Goal: Complete application form

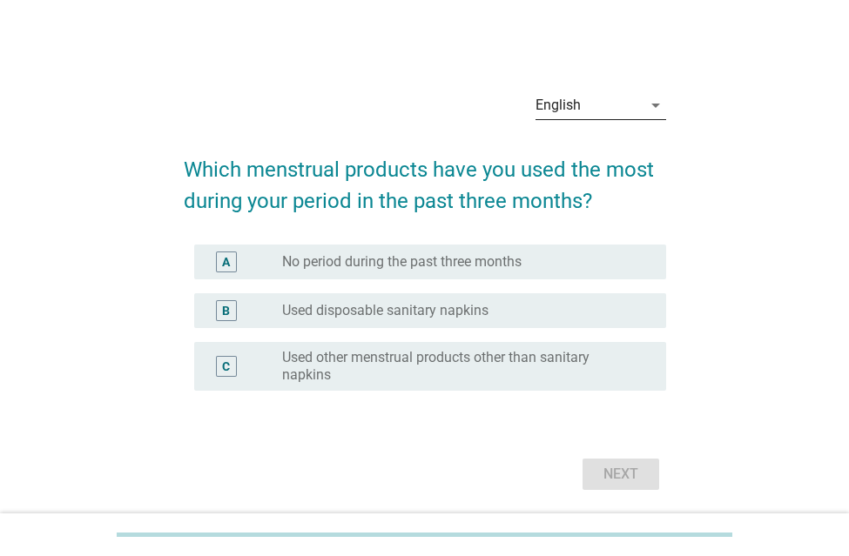
click at [604, 107] on div "English" at bounding box center [588, 105] width 106 height 28
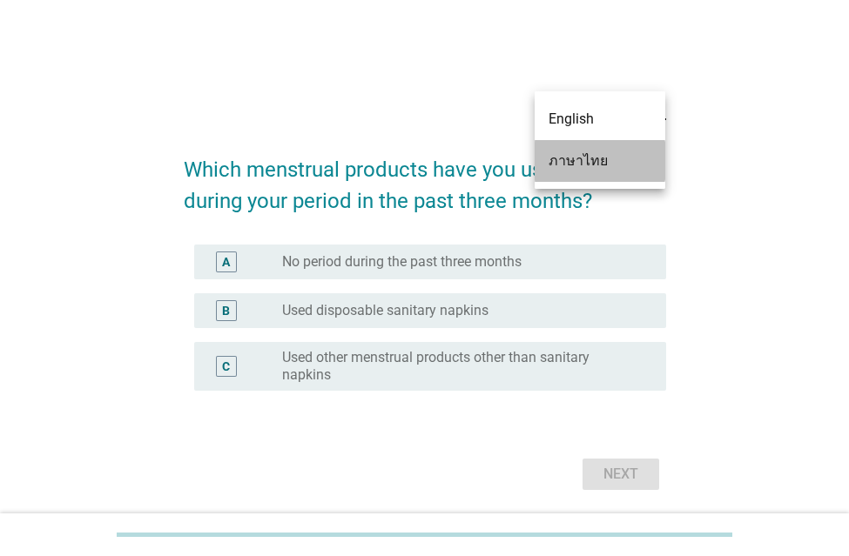
click at [593, 170] on div "ภาษาไทย" at bounding box center [599, 161] width 103 height 21
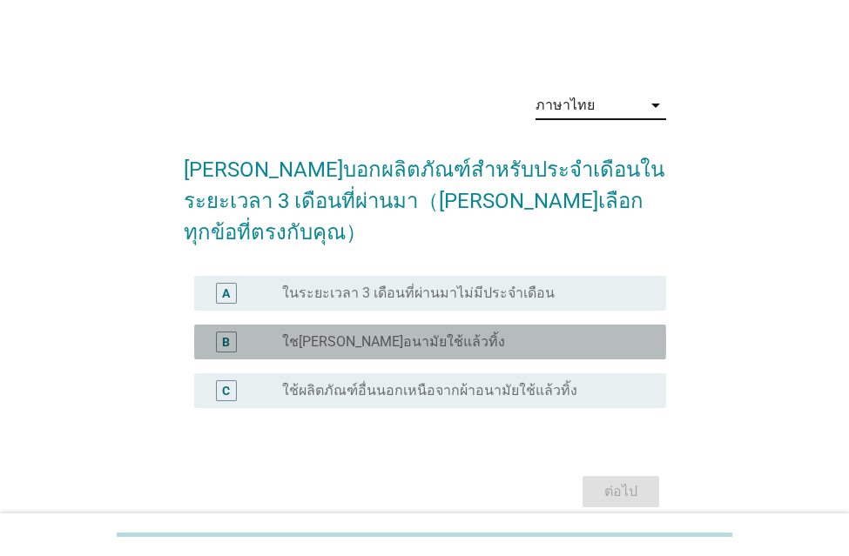
click at [328, 333] on label "ใช[PERSON_NAME]อนามัยใช้แล้วทิ้ง" at bounding box center [393, 341] width 223 height 17
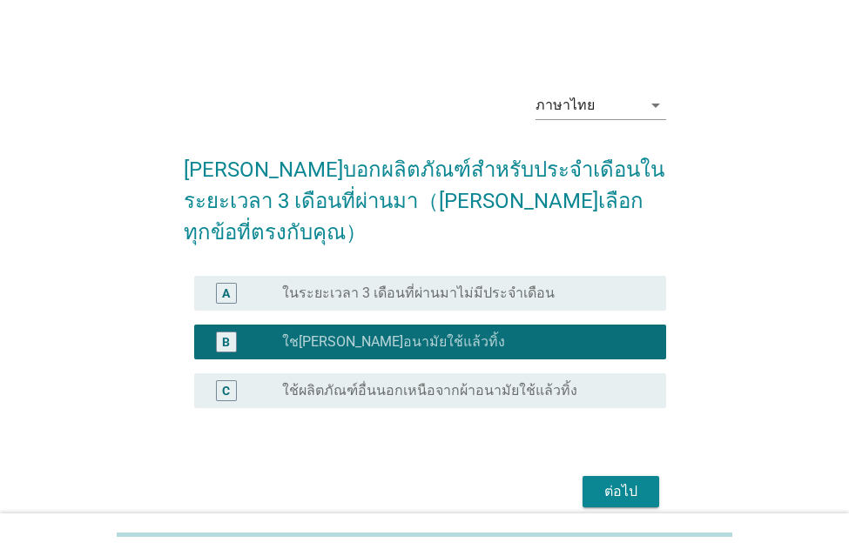
click at [615, 481] on div "ต่อไป" at bounding box center [620, 491] width 49 height 21
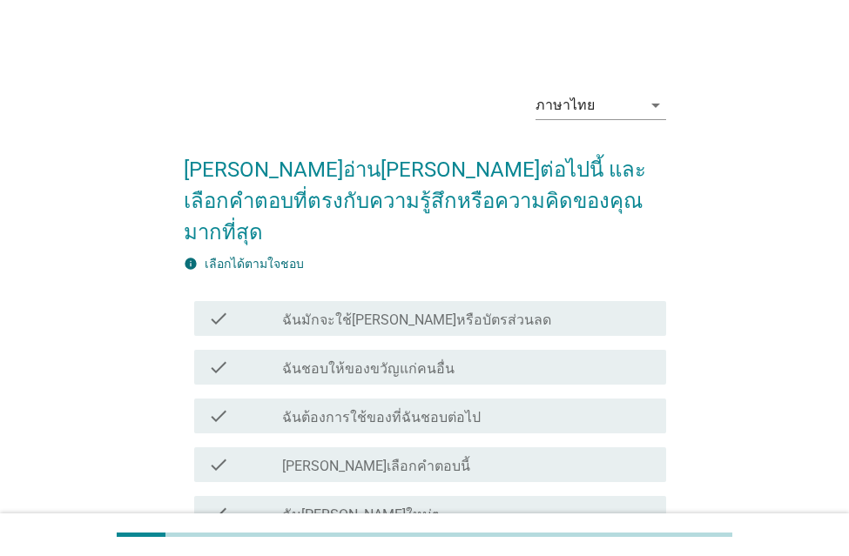
click at [339, 312] on label "ฉันมักจะใช้[PERSON_NAME]หรือบัตรส่วนลด" at bounding box center [416, 320] width 269 height 17
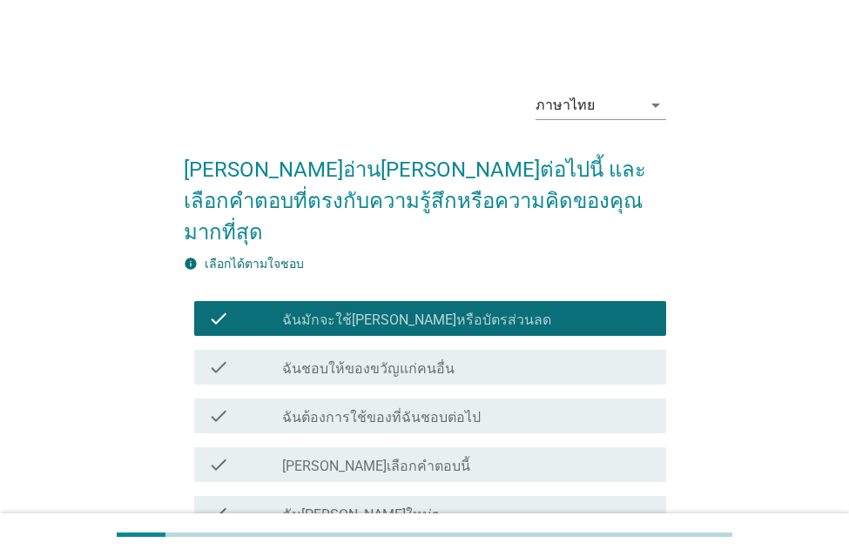
click at [328, 406] on div "check_box_outline_blank ฉันต้องการใช้ของที่ฉันชอบต่อไป" at bounding box center [467, 416] width 370 height 21
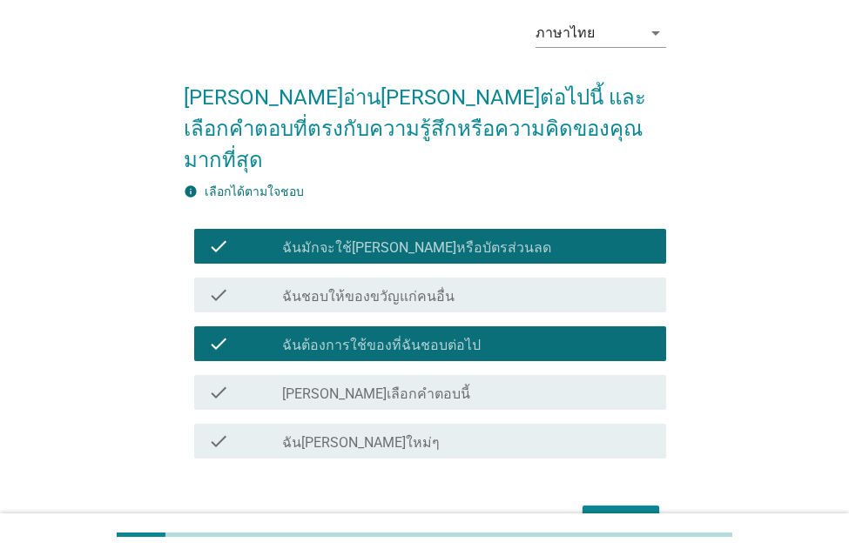
scroll to position [146, 0]
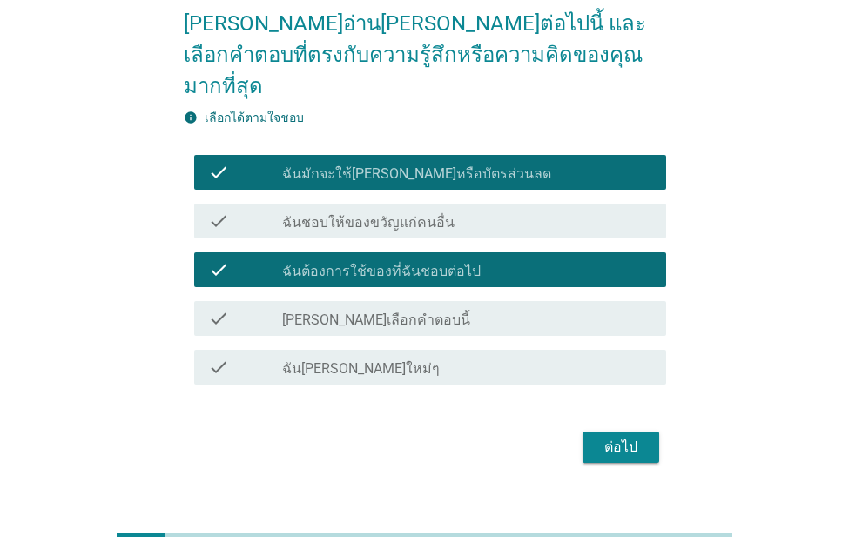
drag, startPoint x: 664, startPoint y: 434, endPoint x: 637, endPoint y: 420, distance: 30.4
click at [653, 426] on div "ต่อไป" at bounding box center [425, 447] width 482 height 42
click at [634, 437] on div "ต่อไป" at bounding box center [620, 447] width 49 height 21
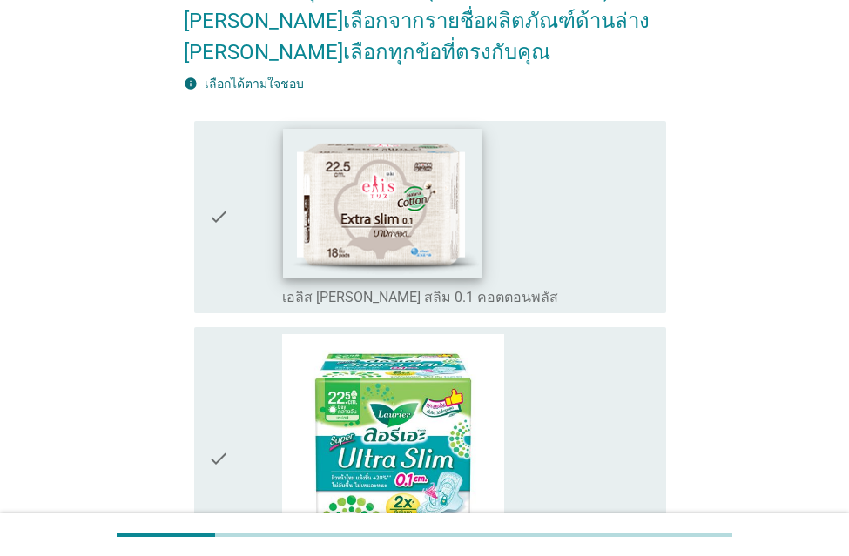
scroll to position [435, 0]
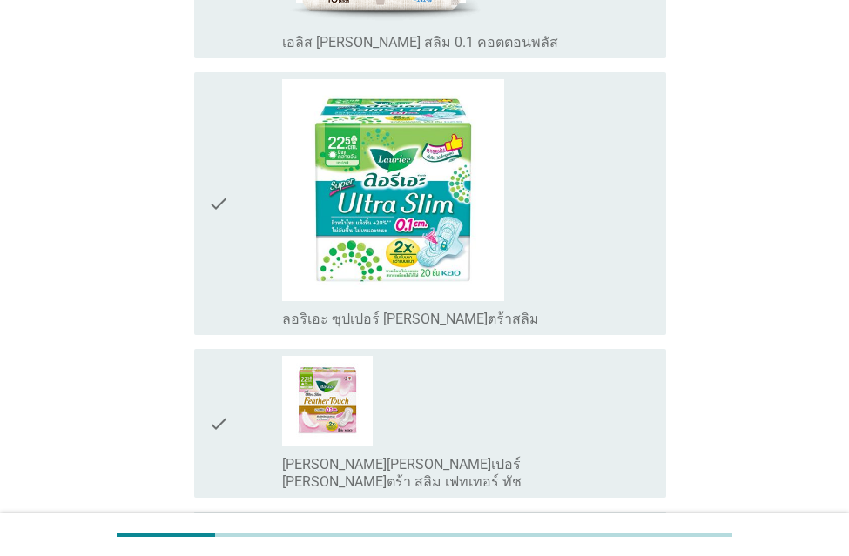
click at [227, 238] on icon "check" at bounding box center [218, 204] width 21 height 250
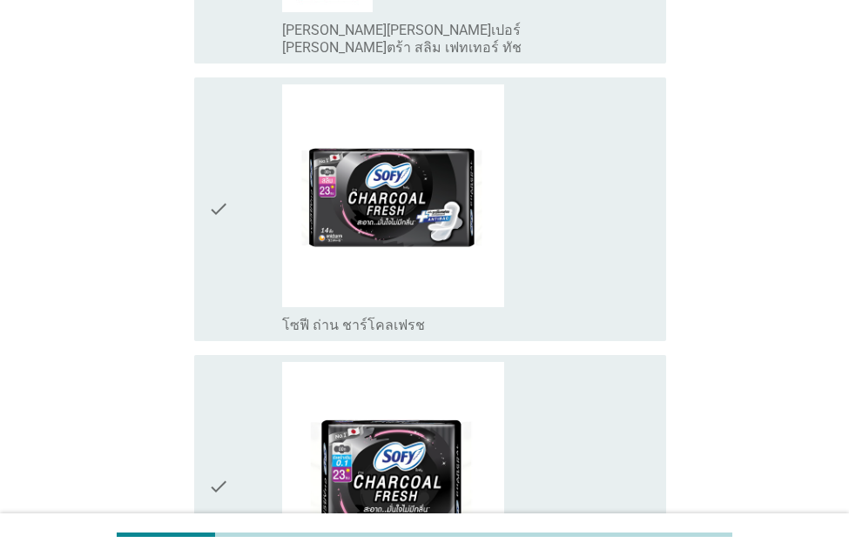
scroll to position [870, 0]
click at [229, 244] on div "check" at bounding box center [245, 209] width 74 height 250
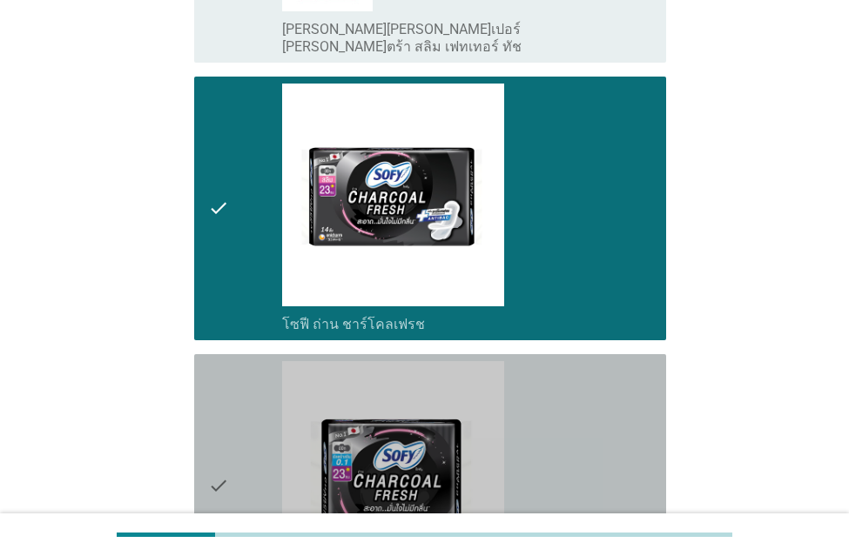
click at [248, 400] on div "check" at bounding box center [245, 486] width 74 height 250
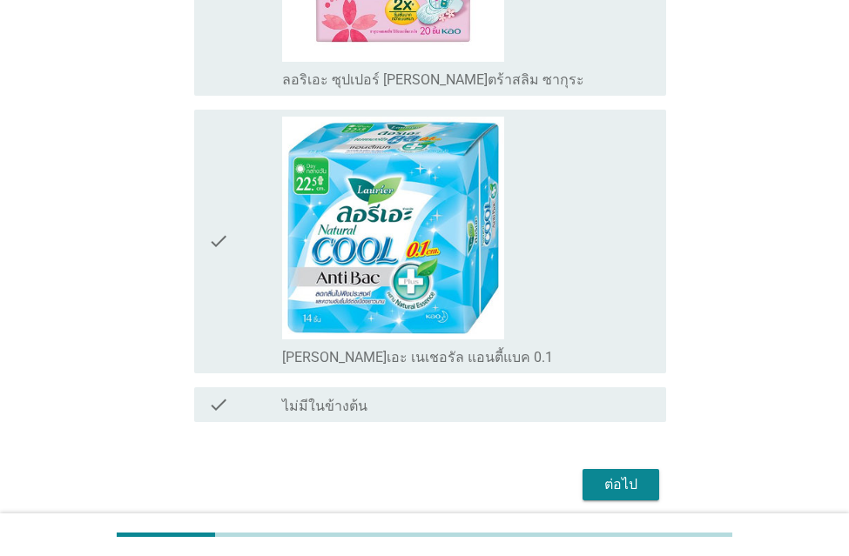
scroll to position [2437, 0]
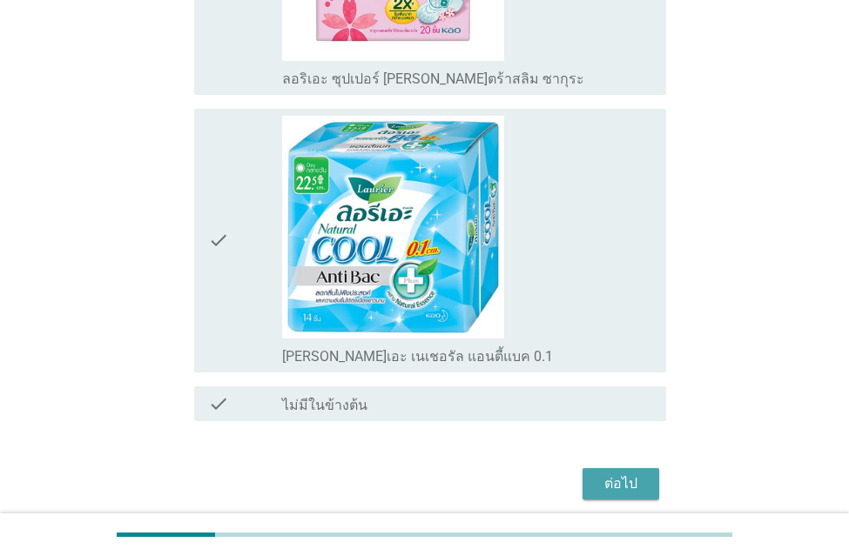
click at [611, 473] on div "ต่อไป" at bounding box center [620, 483] width 49 height 21
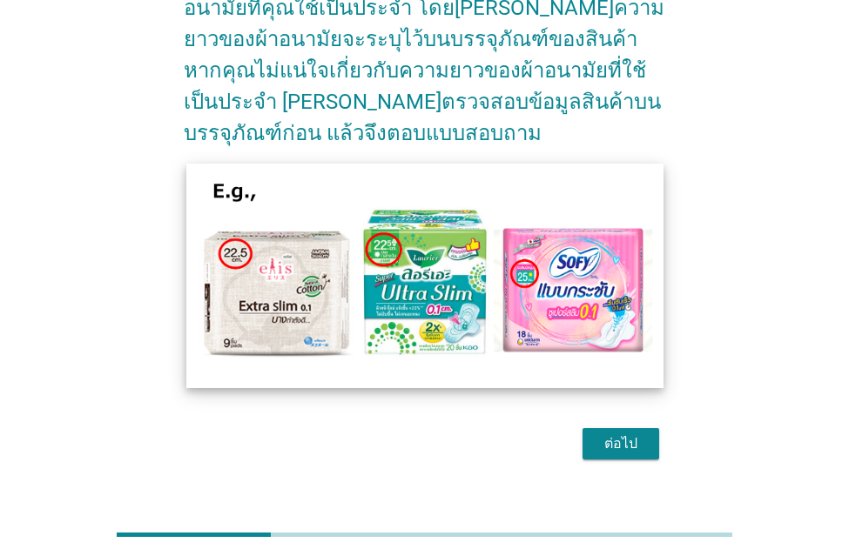
scroll to position [222, 0]
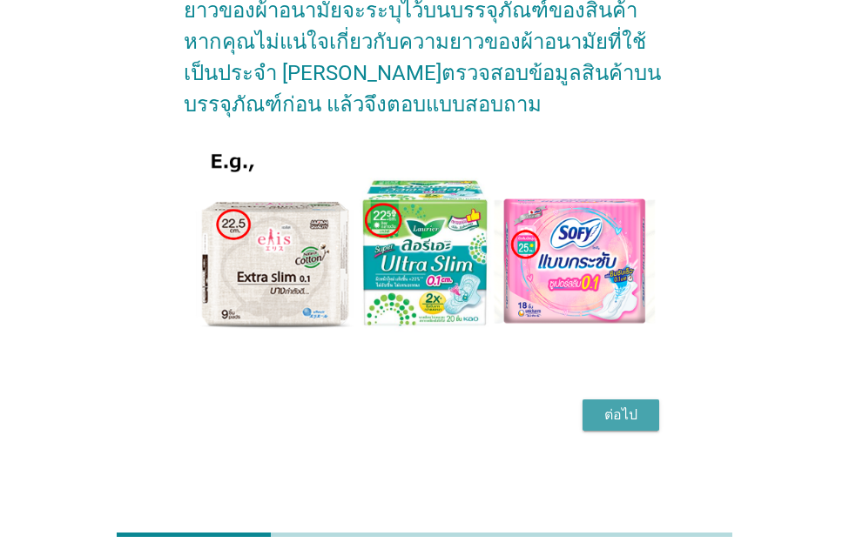
click at [619, 409] on div "ต่อไป" at bounding box center [620, 415] width 49 height 21
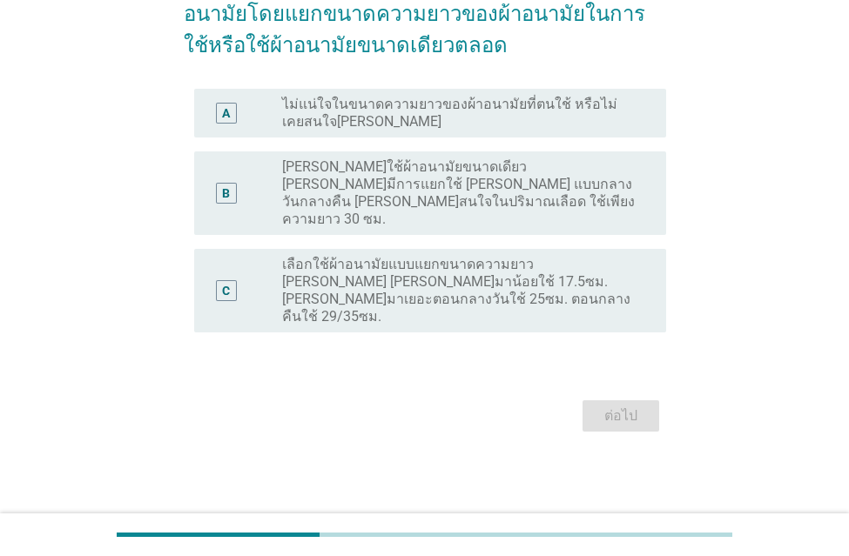
scroll to position [0, 0]
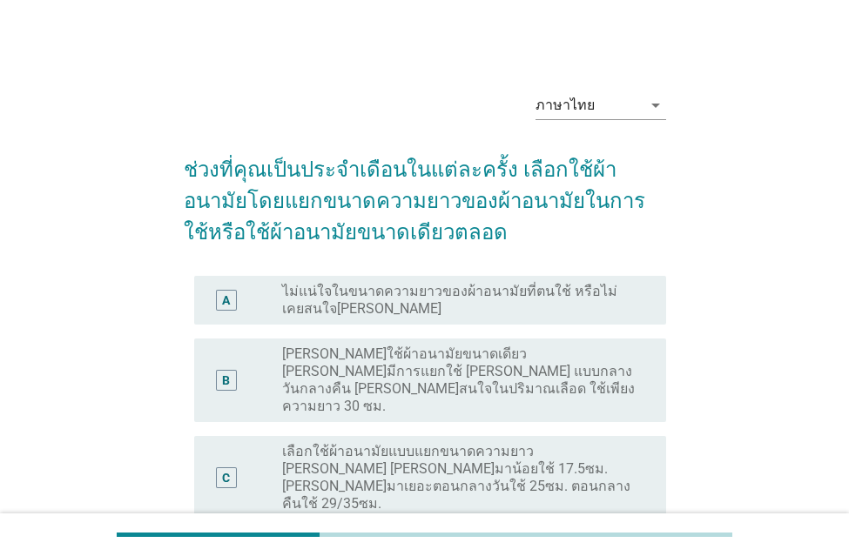
click at [296, 373] on label "[PERSON_NAME]ใช้ผ้าอนามัยขนาดเดียว [PERSON_NAME]มีการแยกใช้ [PERSON_NAME] แบบกล…" at bounding box center [460, 381] width 356 height 70
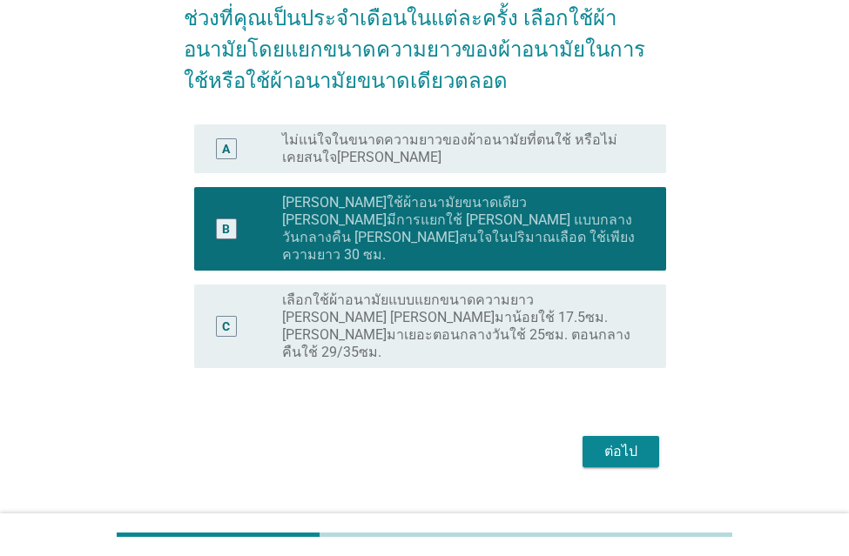
scroll to position [152, 0]
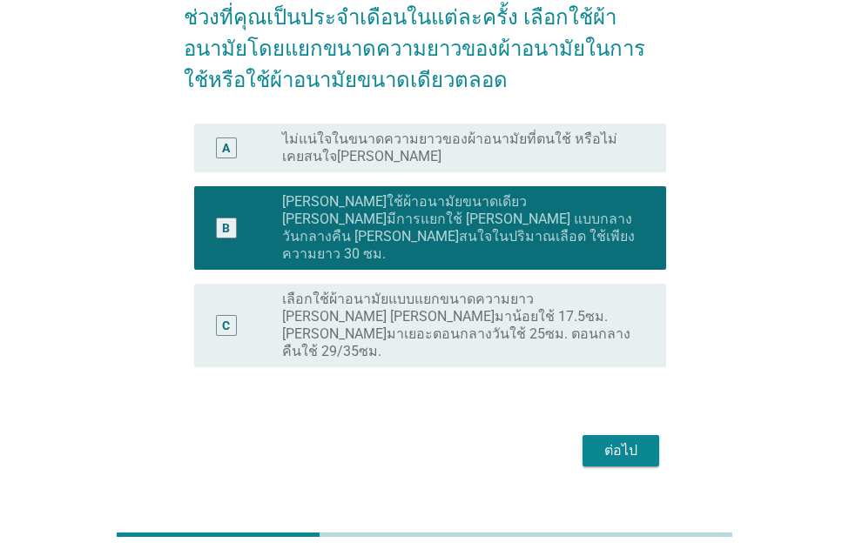
click at [604, 440] on div "ต่อไป" at bounding box center [620, 450] width 49 height 21
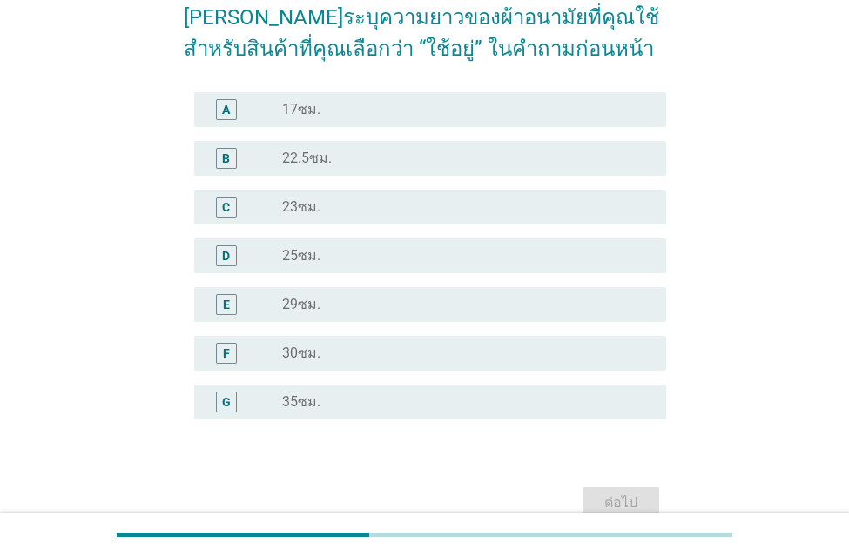
scroll to position [0, 0]
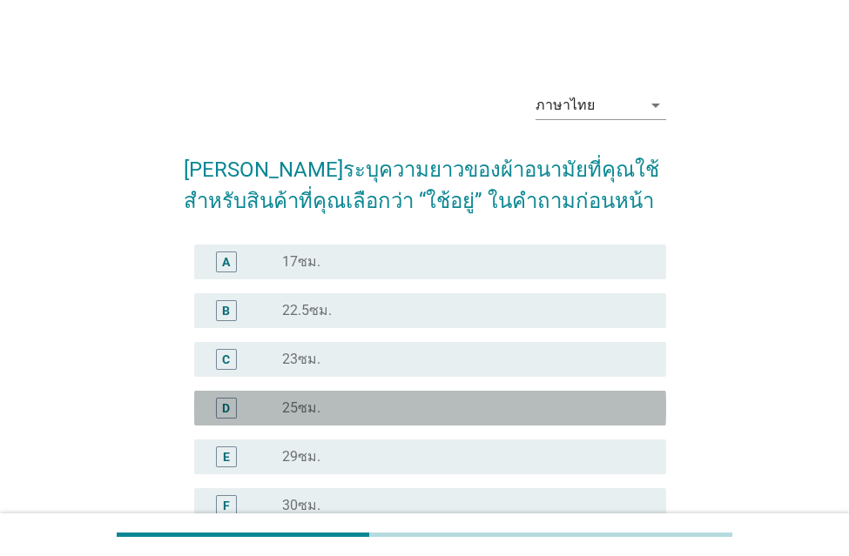
click at [296, 423] on div "D radio_button_unchecked 25ซม." at bounding box center [430, 408] width 472 height 35
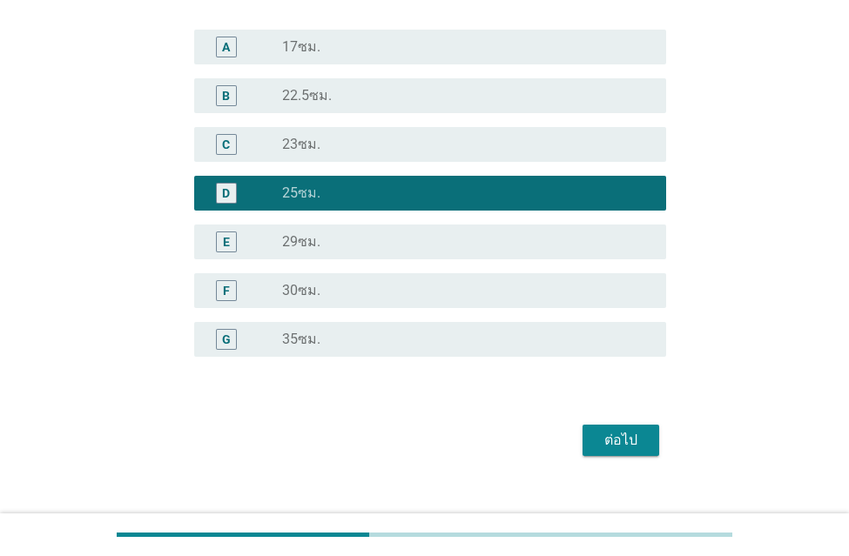
scroll to position [239, 0]
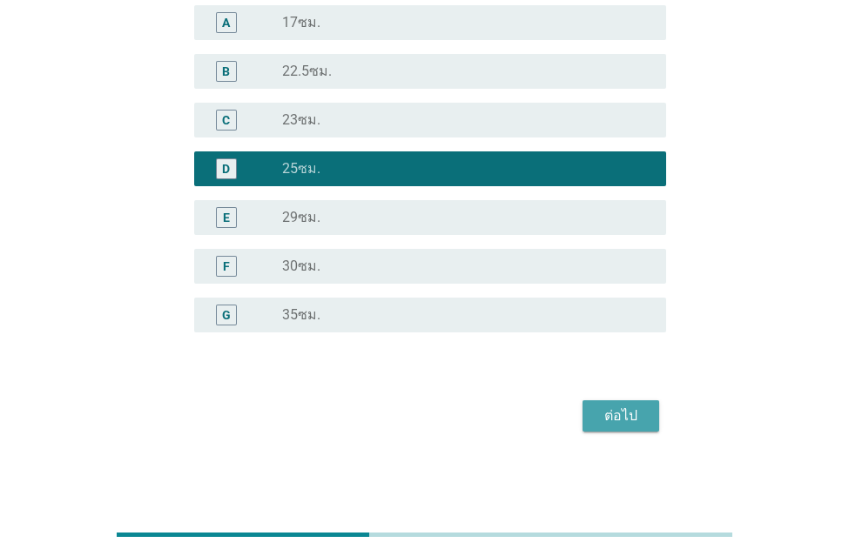
click at [648, 408] on button "ต่อไป" at bounding box center [620, 415] width 77 height 31
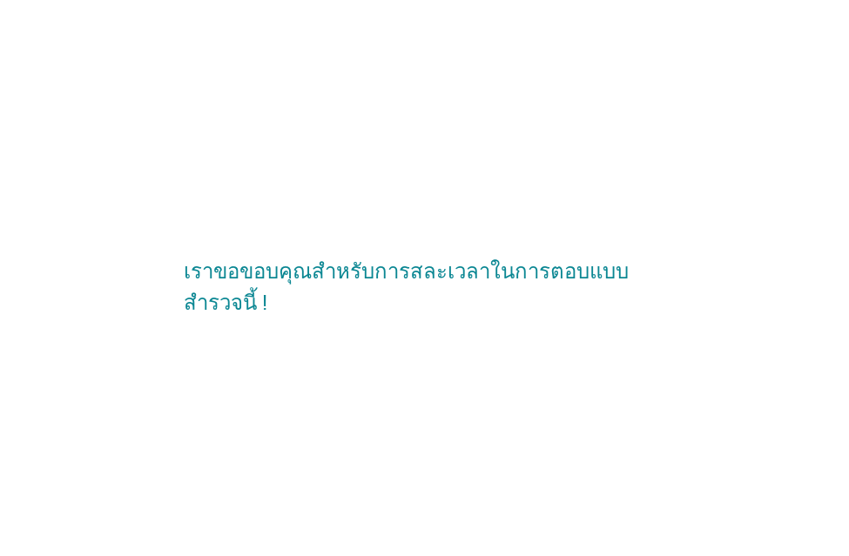
scroll to position [0, 0]
